Goal: Transaction & Acquisition: Purchase product/service

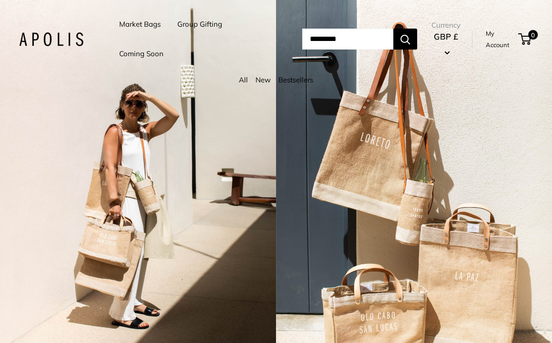
click at [321, 40] on input "Search..." at bounding box center [347, 39] width 91 height 21
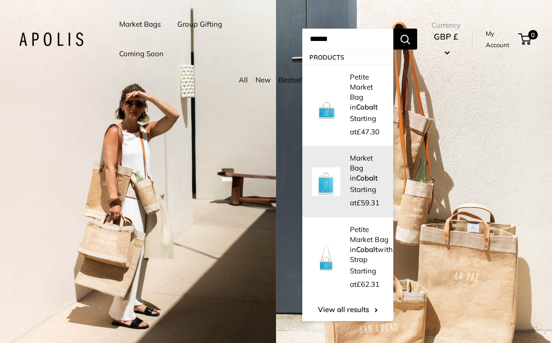
type input "******"
click at [356, 173] on strong "Cobalt" at bounding box center [366, 177] width 21 height 9
